Goal: Communication & Community: Answer question/provide support

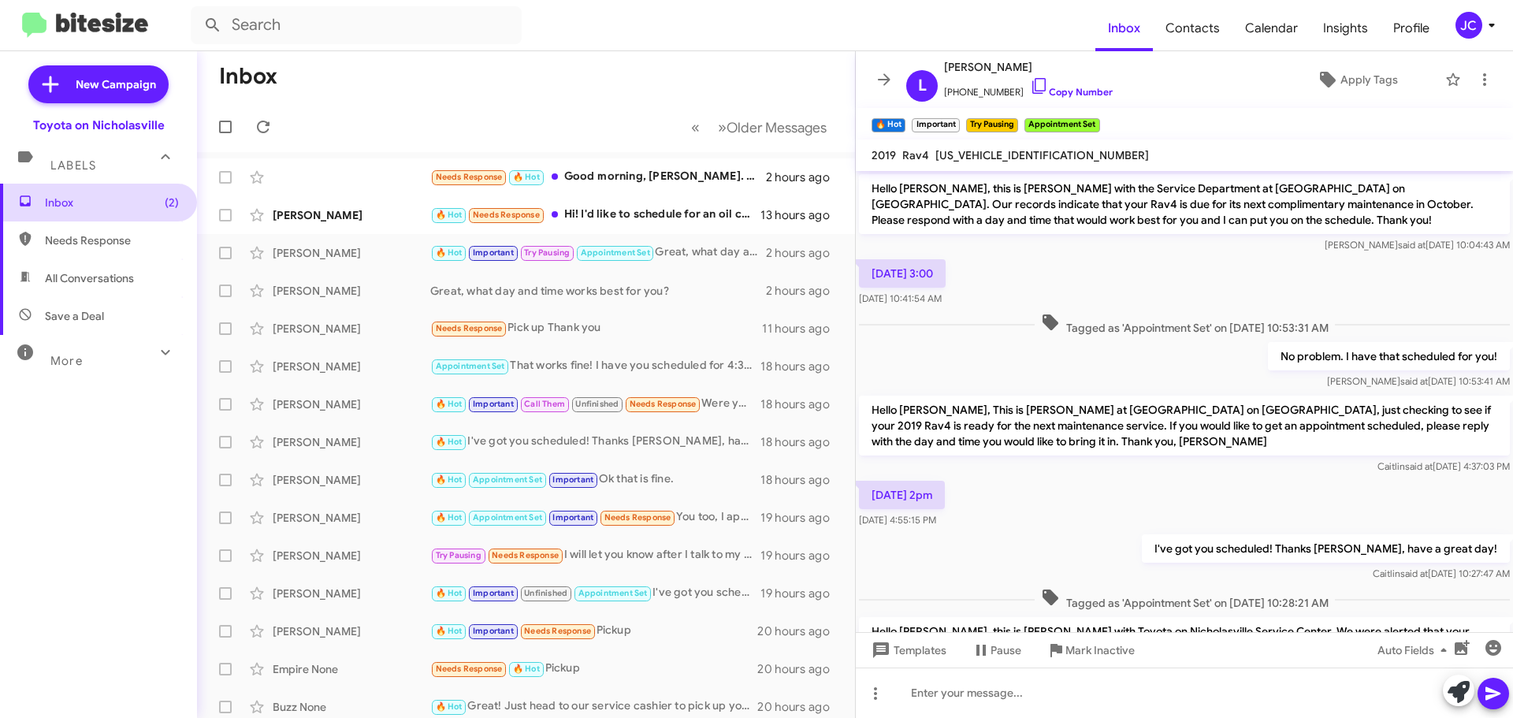
click at [97, 203] on span "Inbox (2)" at bounding box center [112, 203] width 134 height 16
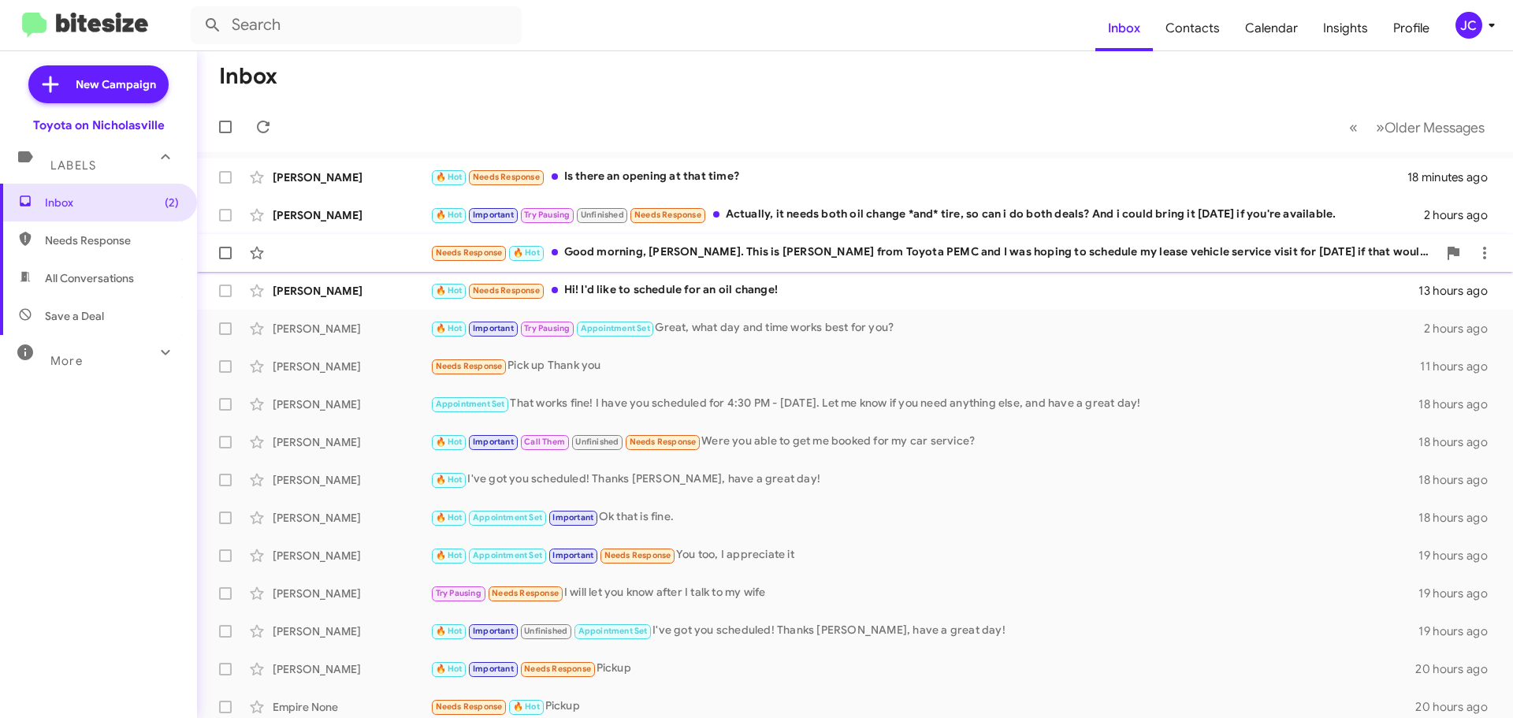
click at [307, 244] on div "Needs Response 🔥 Hot Good morning, [PERSON_NAME]. This is [PERSON_NAME] from To…" at bounding box center [855, 253] width 1290 height 32
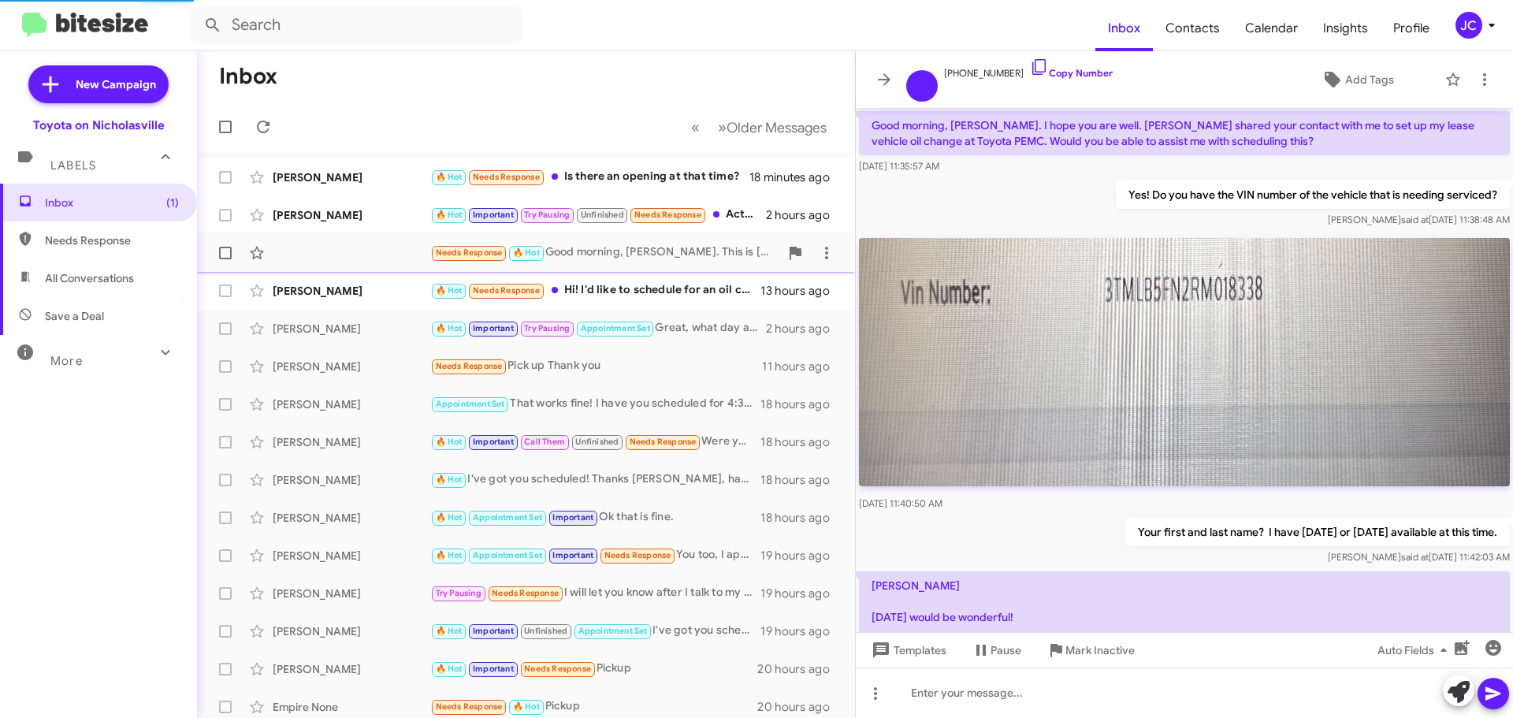
scroll to position [554, 0]
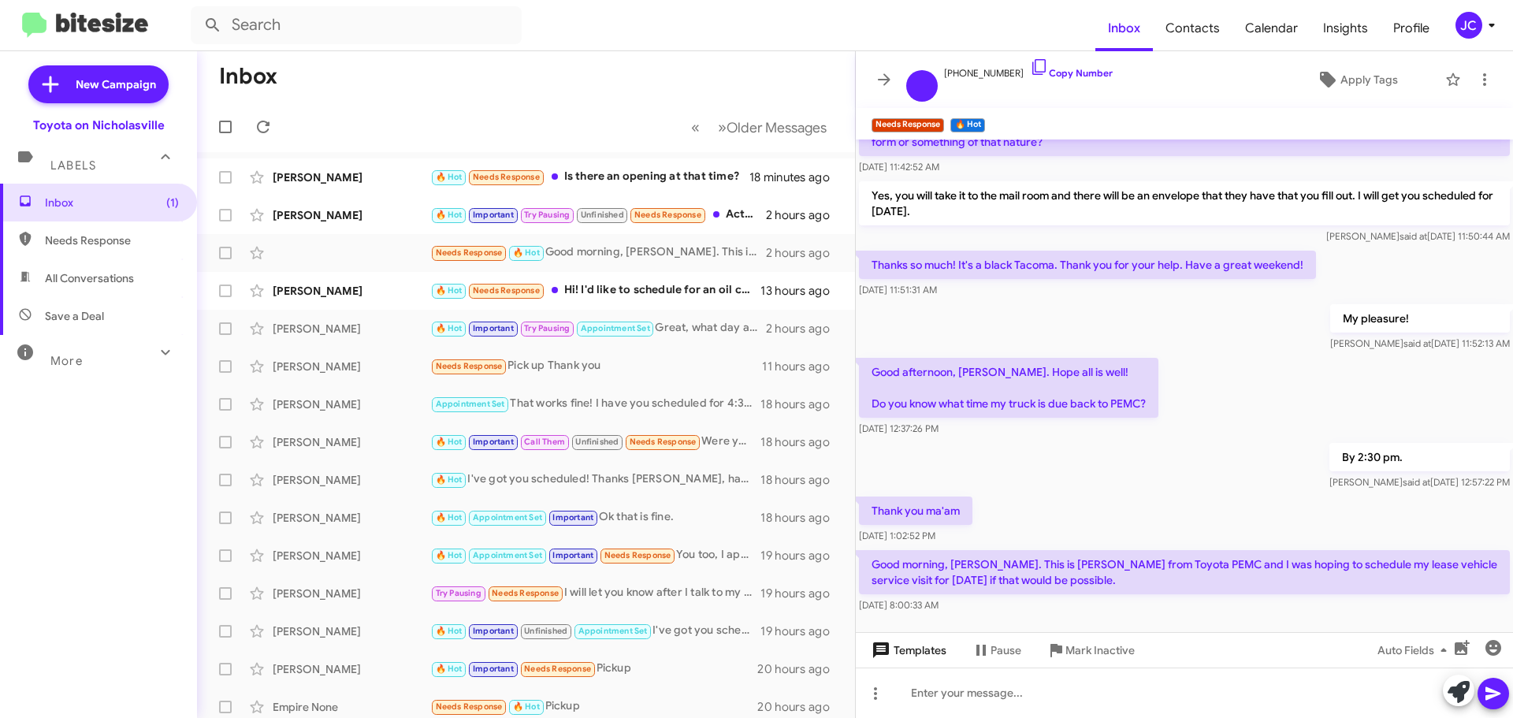
click at [913, 652] on span "Templates" at bounding box center [907, 650] width 78 height 28
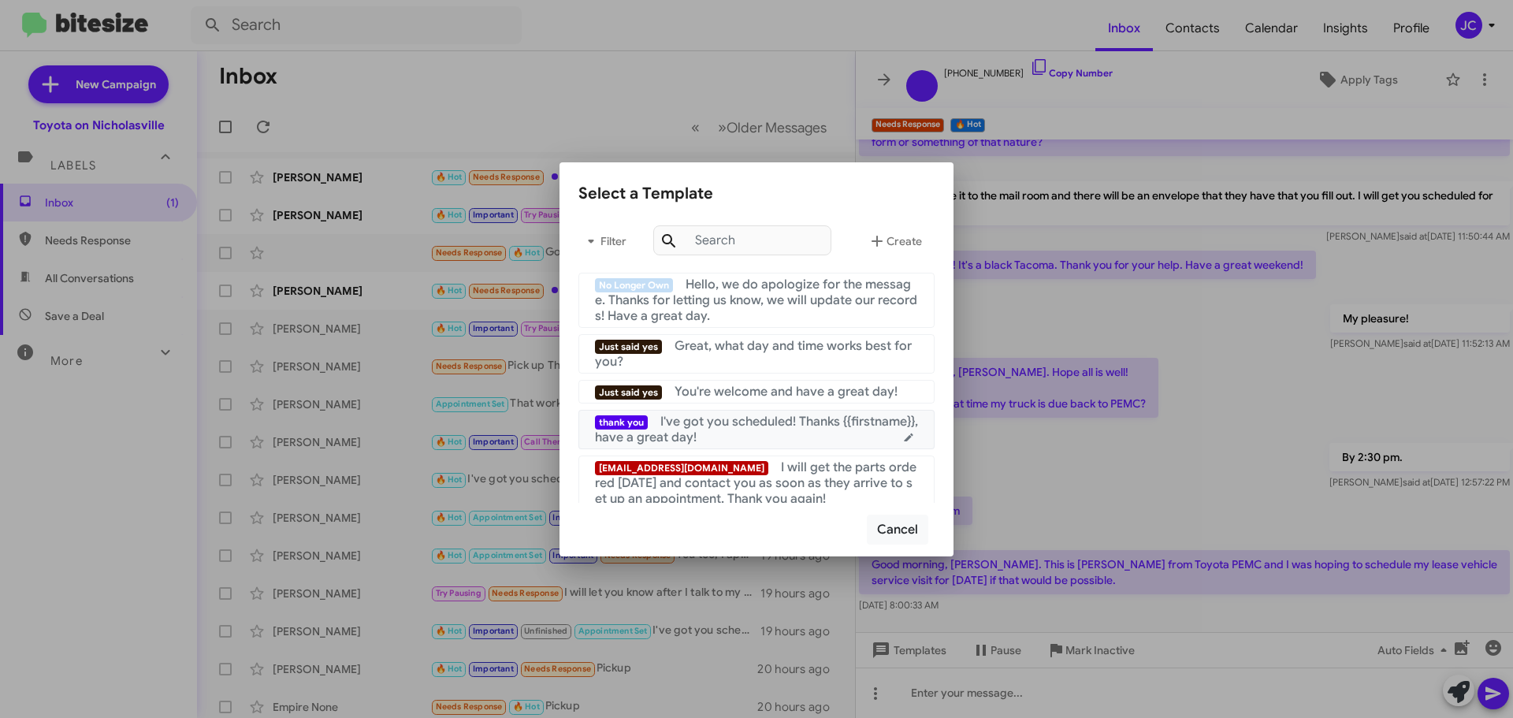
click at [756, 434] on div "thank you I've got you scheduled! Thanks {{firstname}}, have a great day!" at bounding box center [756, 430] width 323 height 32
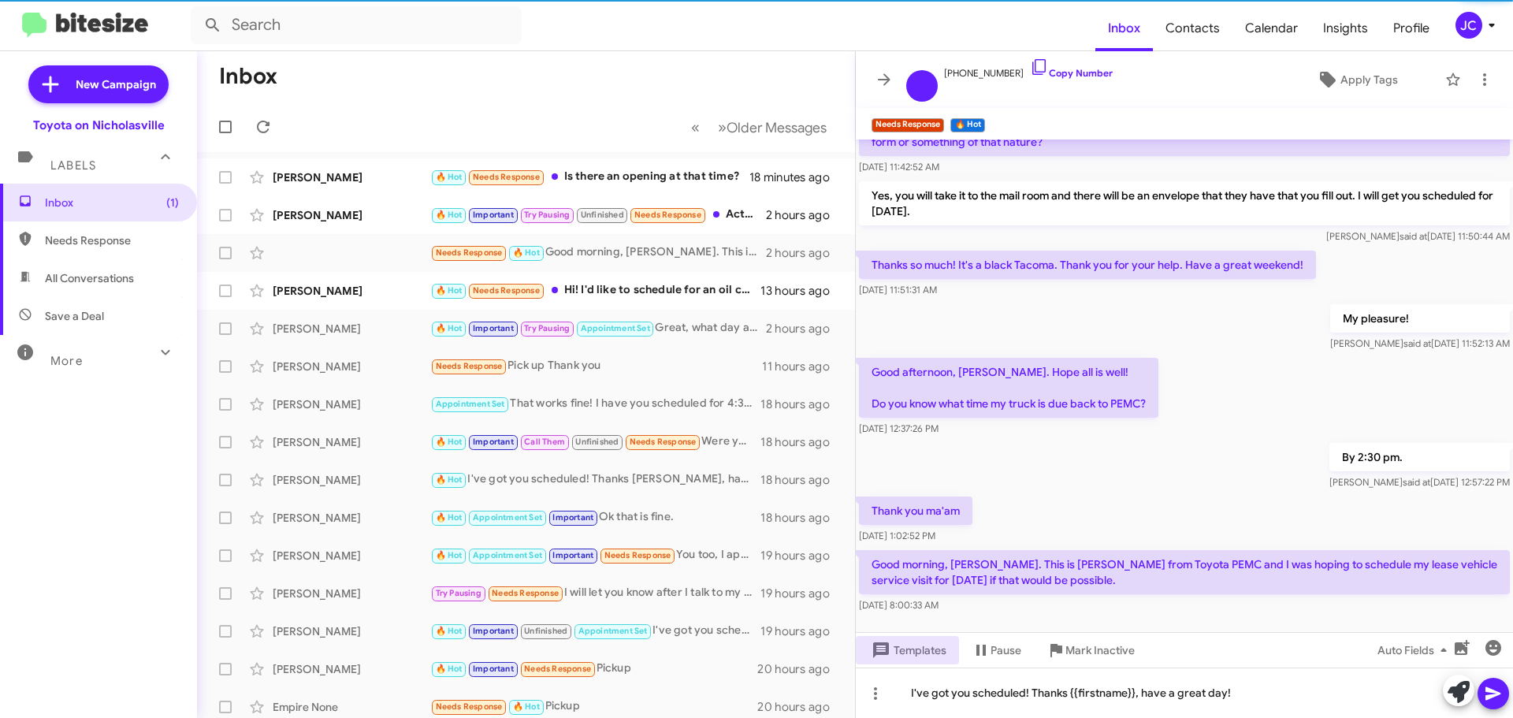
click at [1503, 696] on button at bounding box center [1493, 694] width 32 height 32
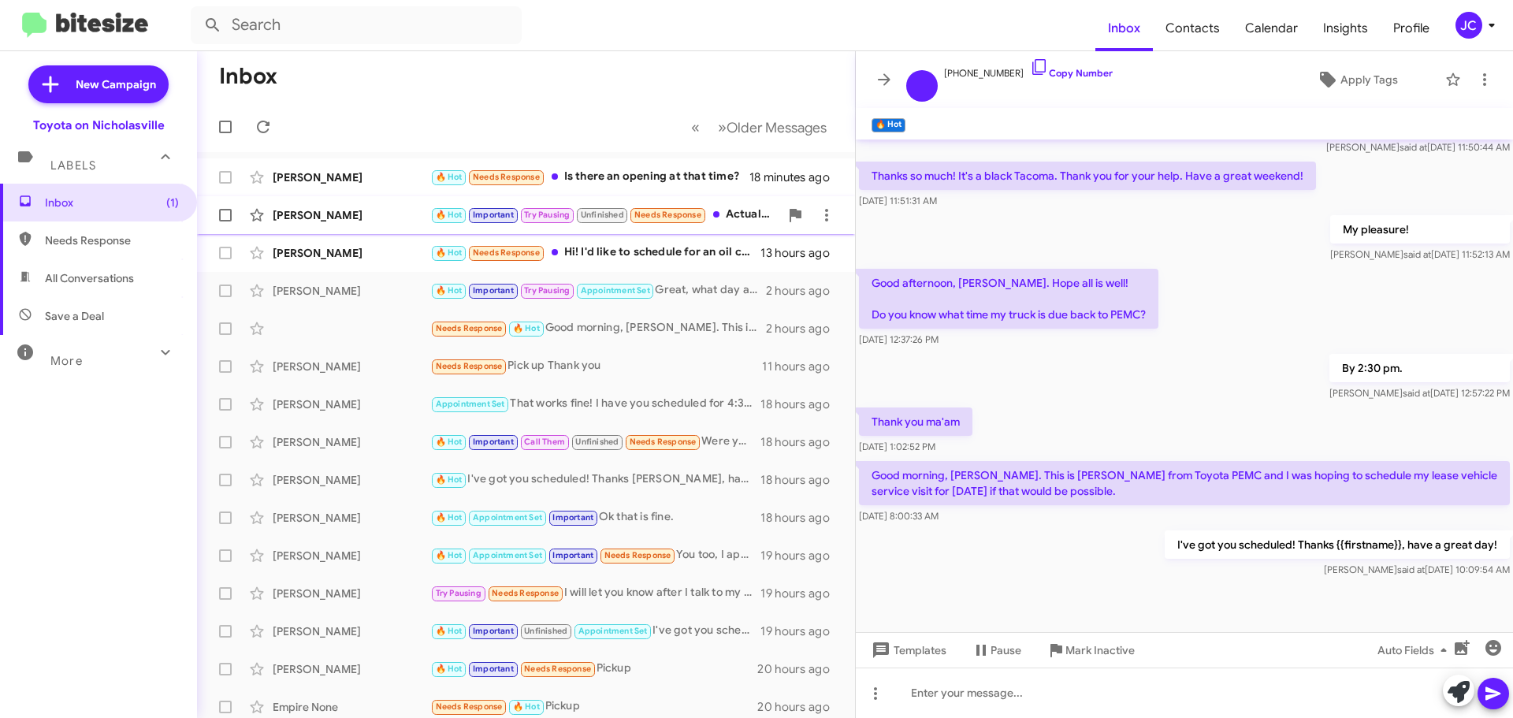
click at [318, 206] on div "[PERSON_NAME] 🔥 Hot Important Try Pausing Unfinished Needs Response Actually, i…" at bounding box center [526, 215] width 633 height 32
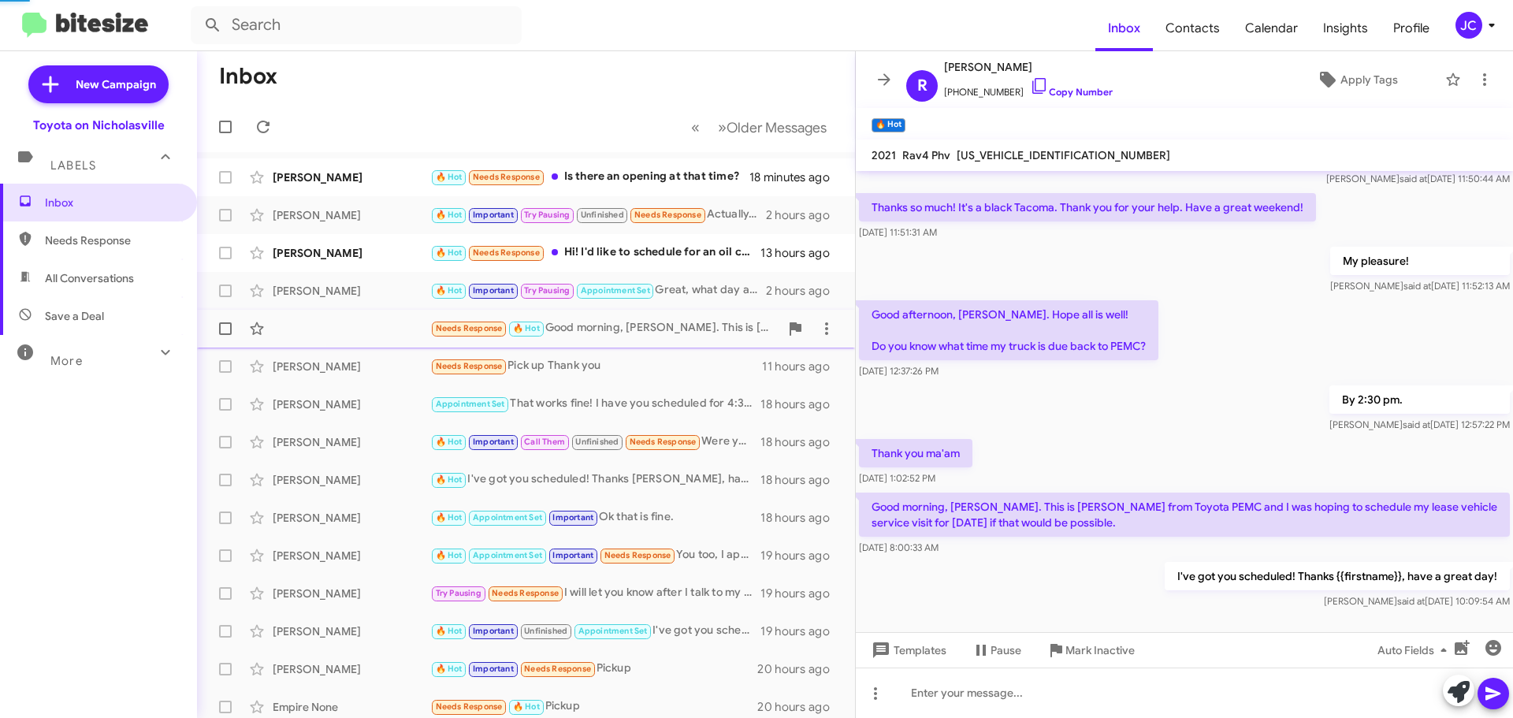
scroll to position [800, 0]
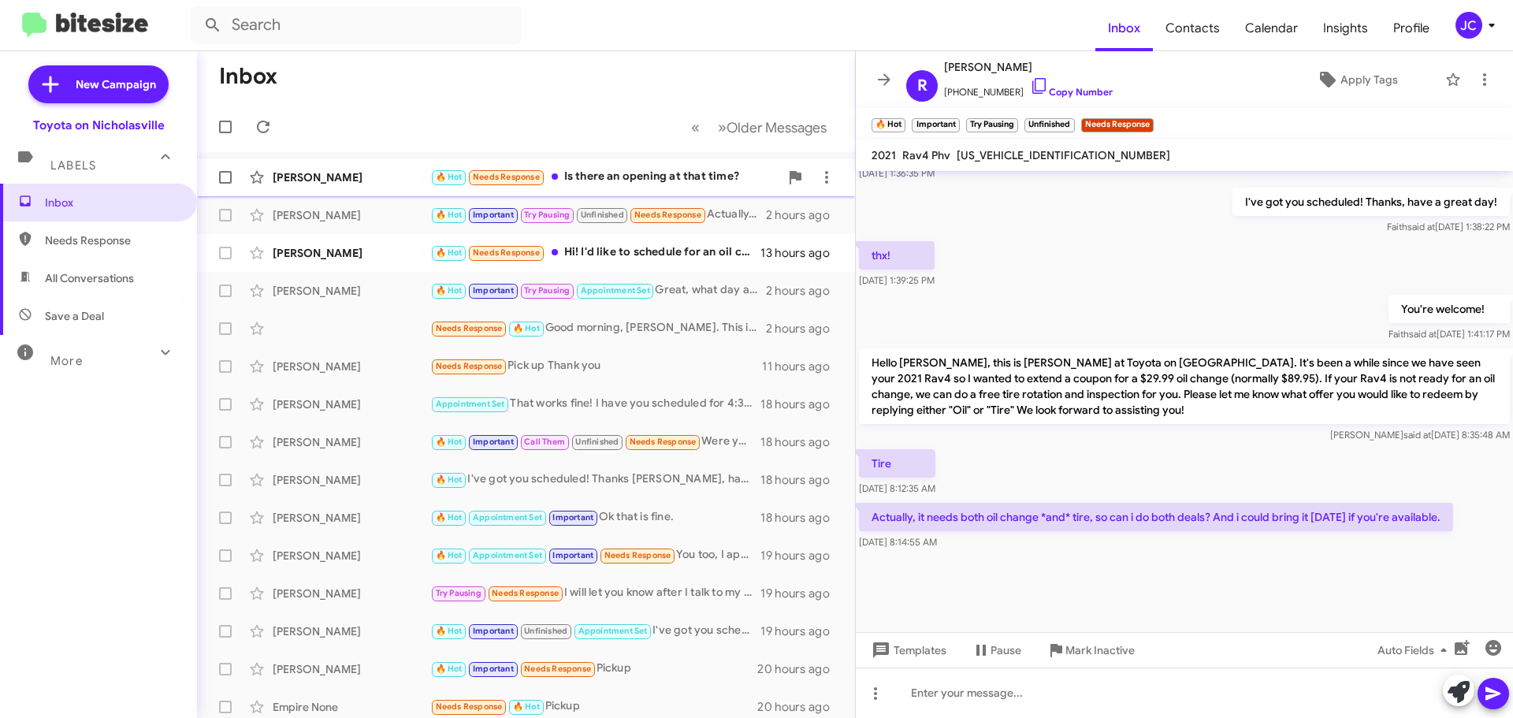
click at [336, 182] on div "[PERSON_NAME]" at bounding box center [352, 177] width 158 height 16
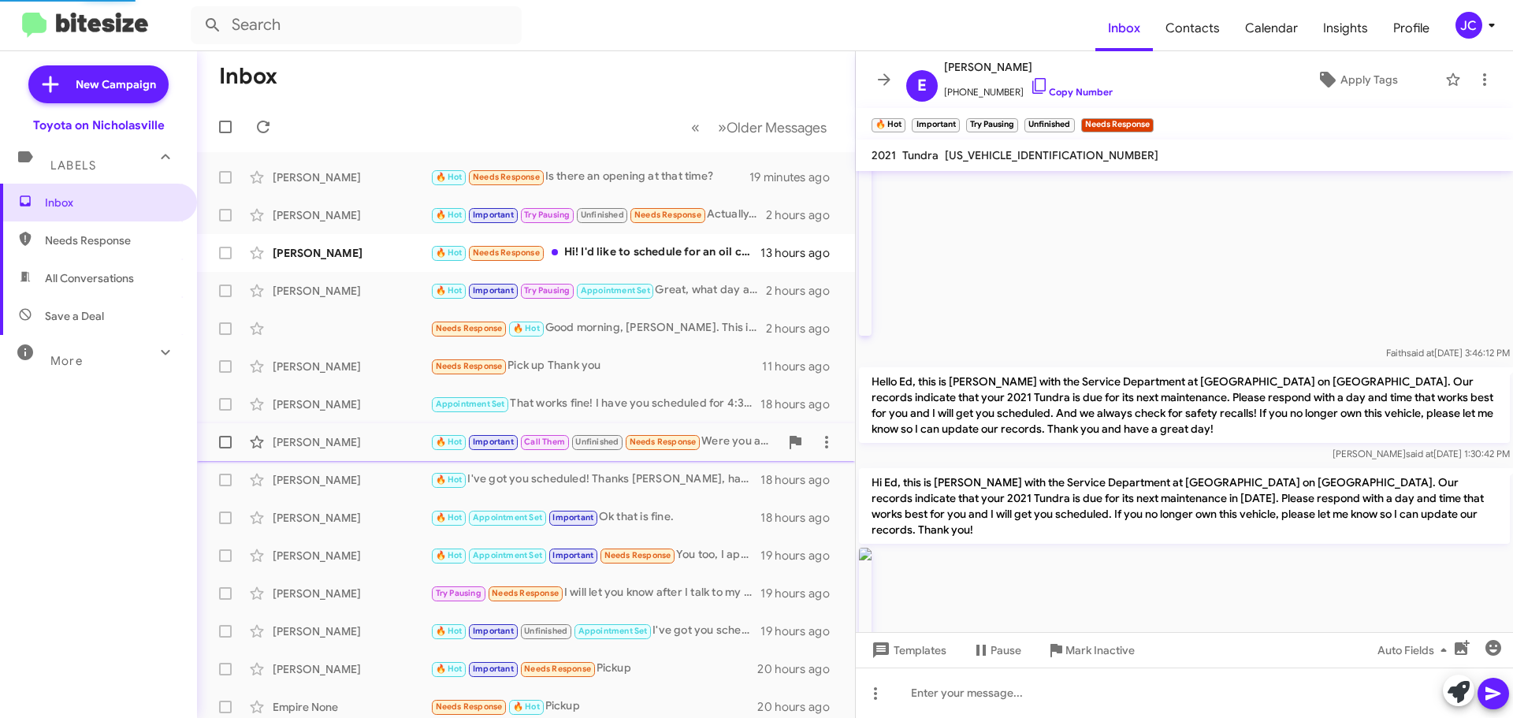
scroll to position [1758, 0]
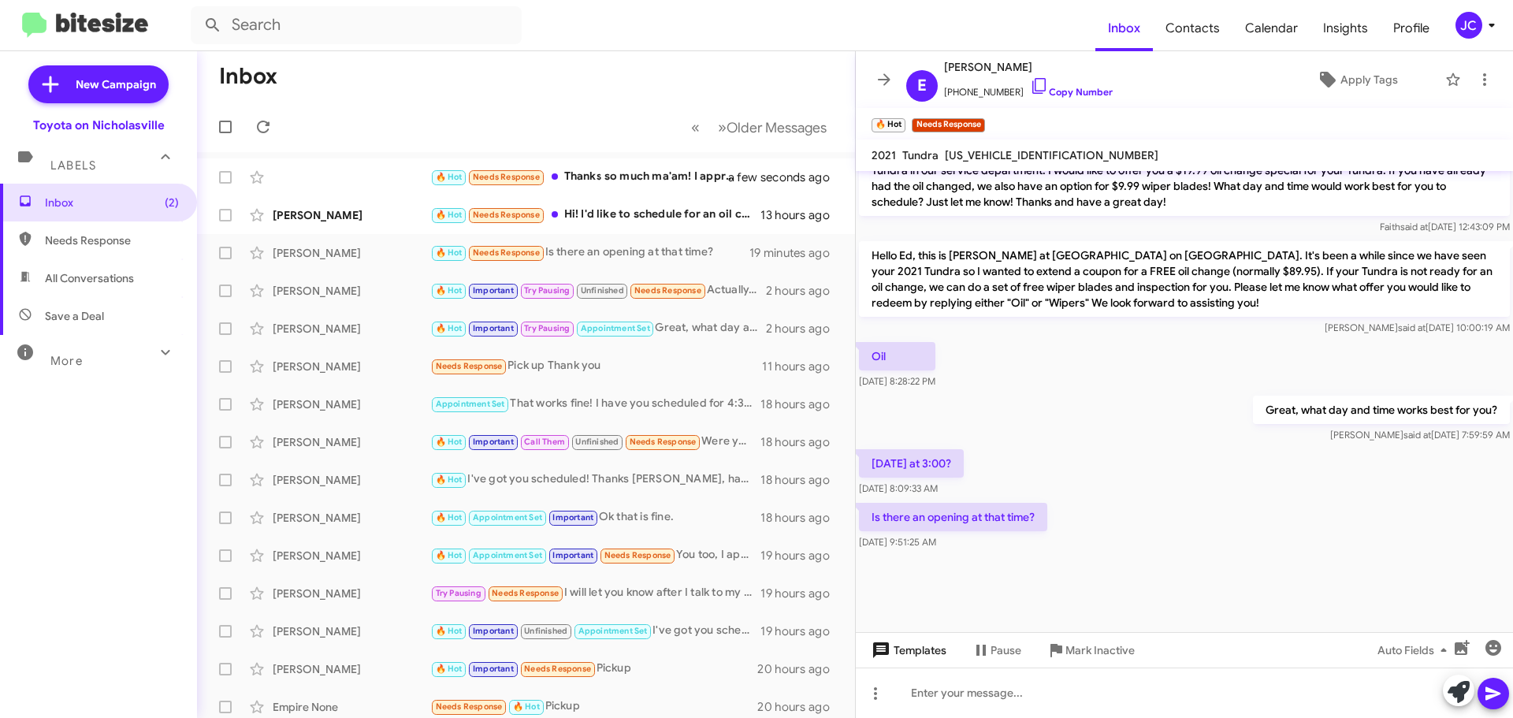
click at [917, 652] on span "Templates" at bounding box center [907, 650] width 78 height 28
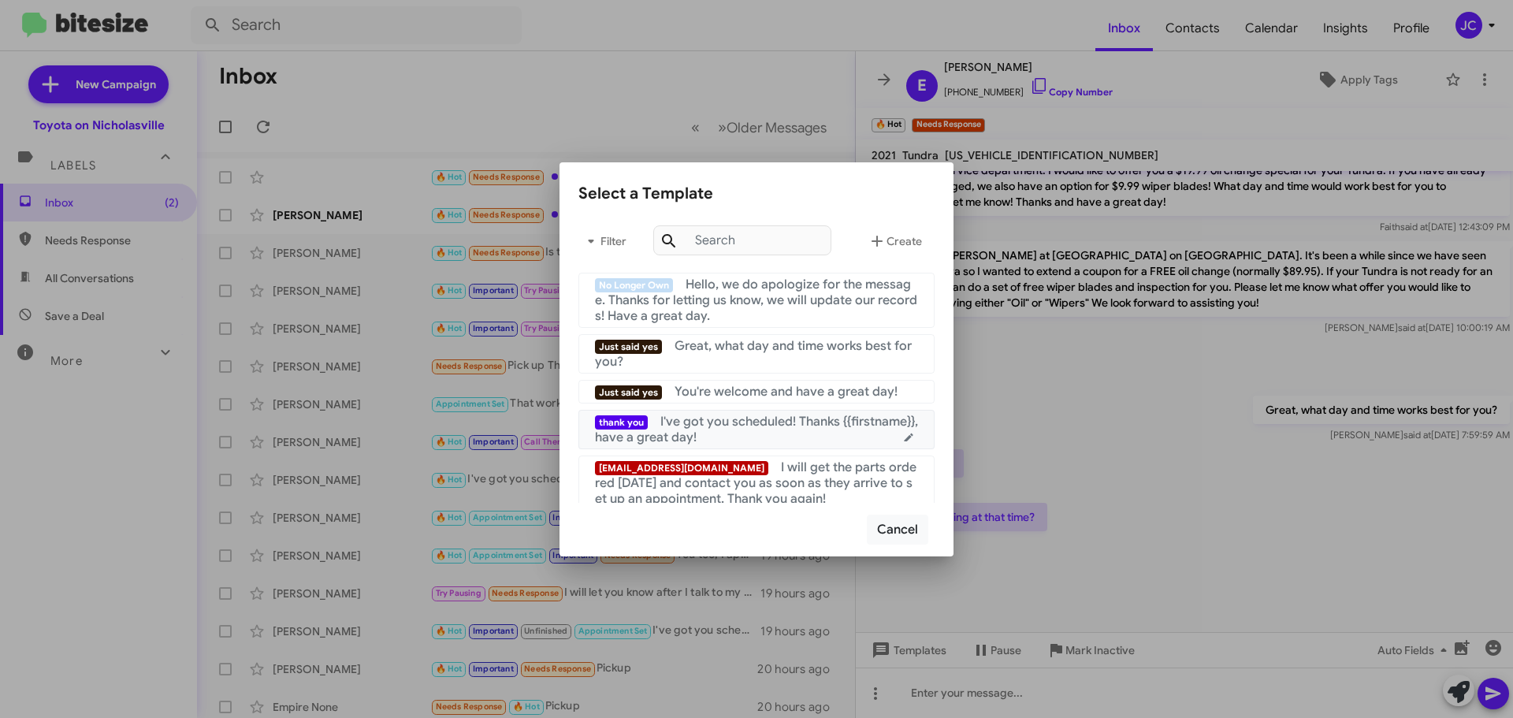
click at [768, 430] on div "thank you I've got you scheduled! Thanks {{firstname}}, have a great day!" at bounding box center [756, 430] width 323 height 32
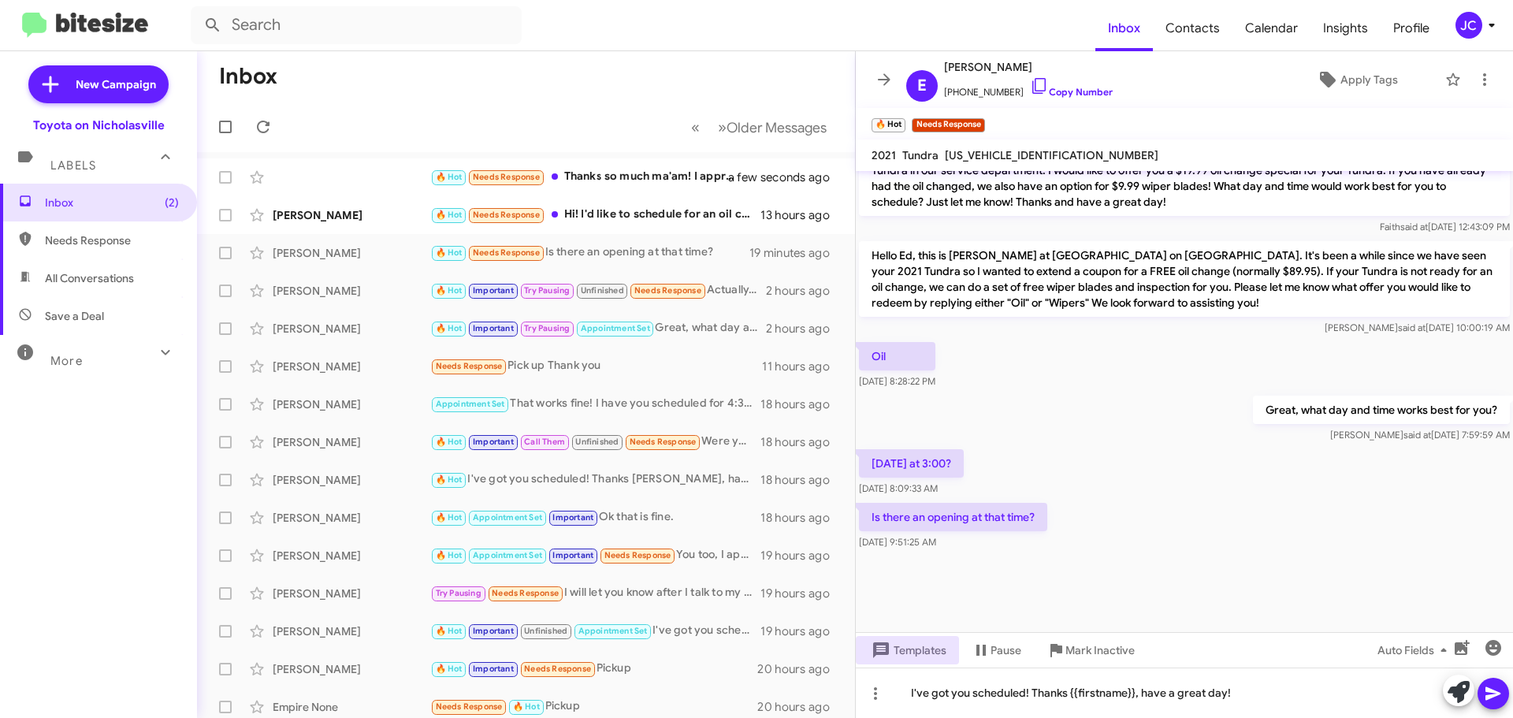
click at [1495, 685] on icon at bounding box center [1492, 693] width 19 height 19
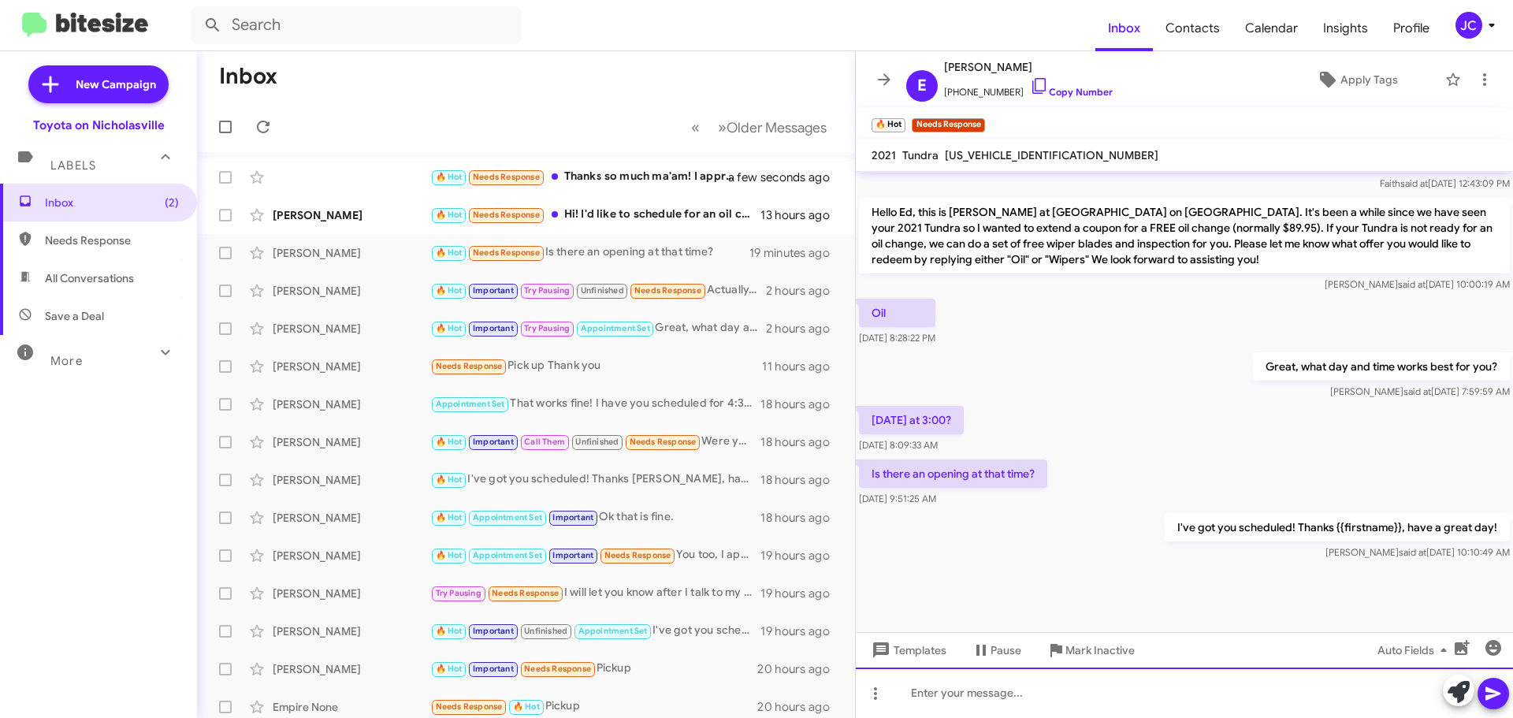
scroll to position [1815, 0]
